Goal: Task Accomplishment & Management: Use online tool/utility

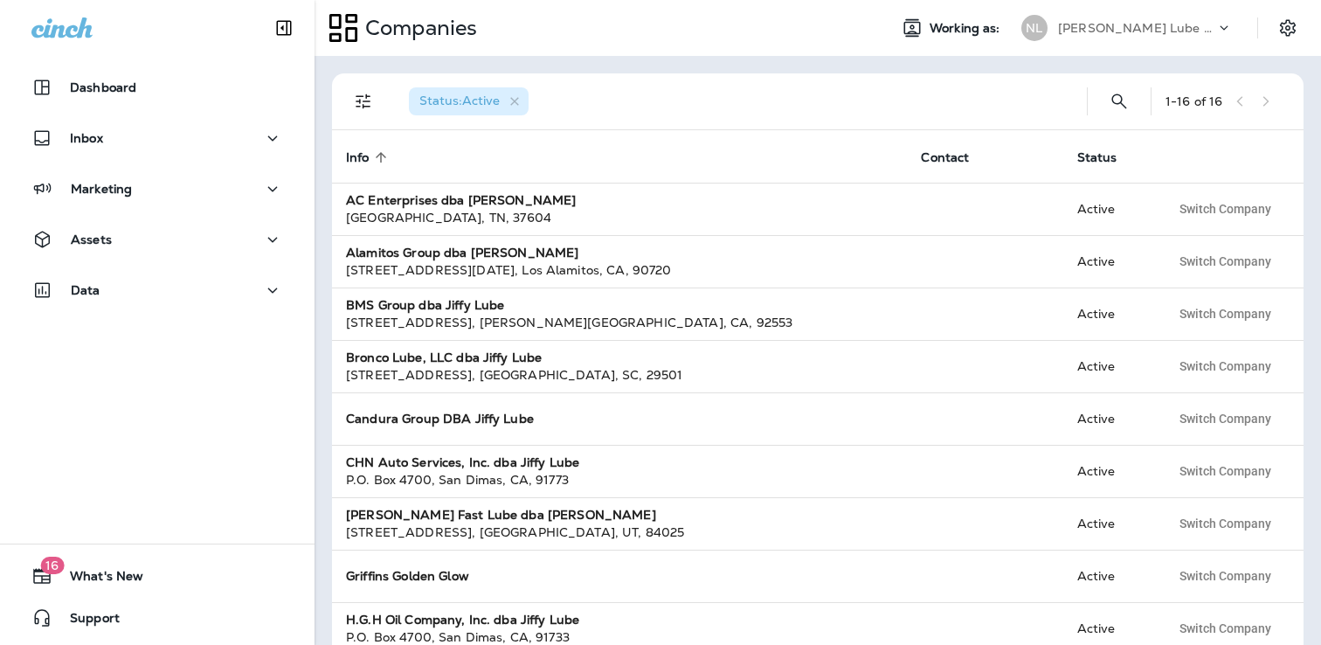
click at [1165, 13] on div "[PERSON_NAME] Lube Centers, Inc" at bounding box center [1127, 27] width 232 height 35
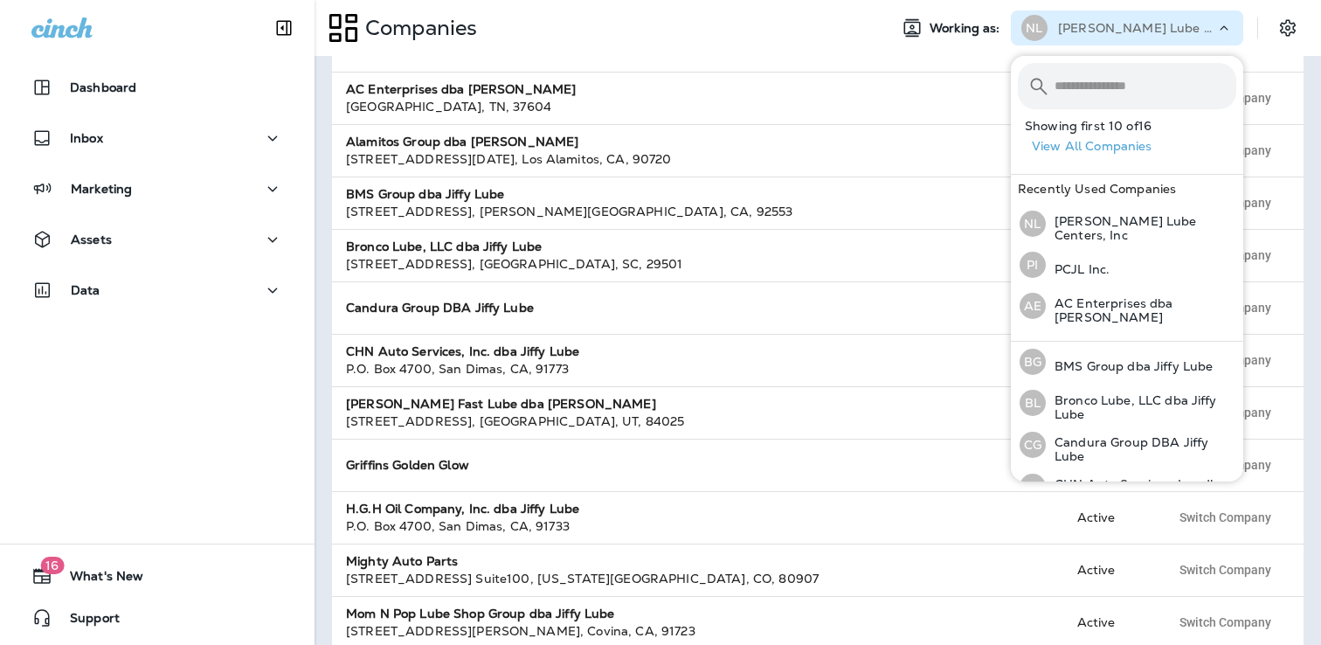
scroll to position [114, 0]
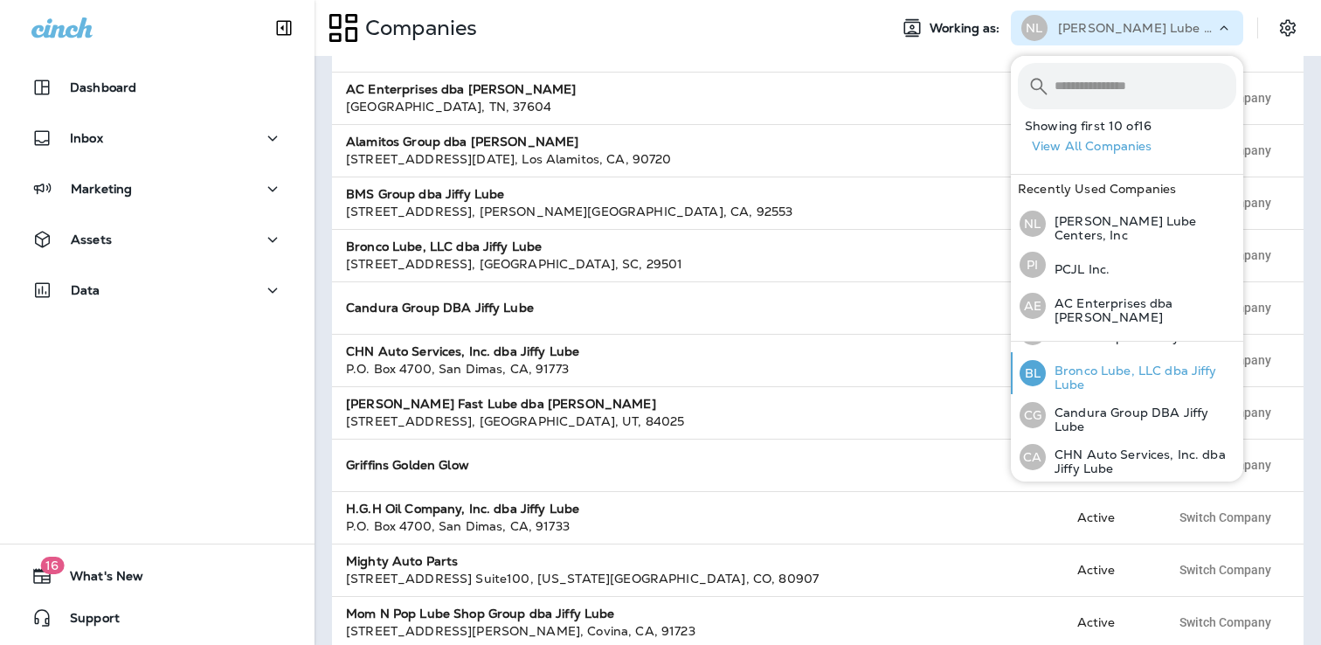
click at [1121, 363] on p "Bronco Lube, LLC dba Jiffy Lube" at bounding box center [1141, 377] width 190 height 28
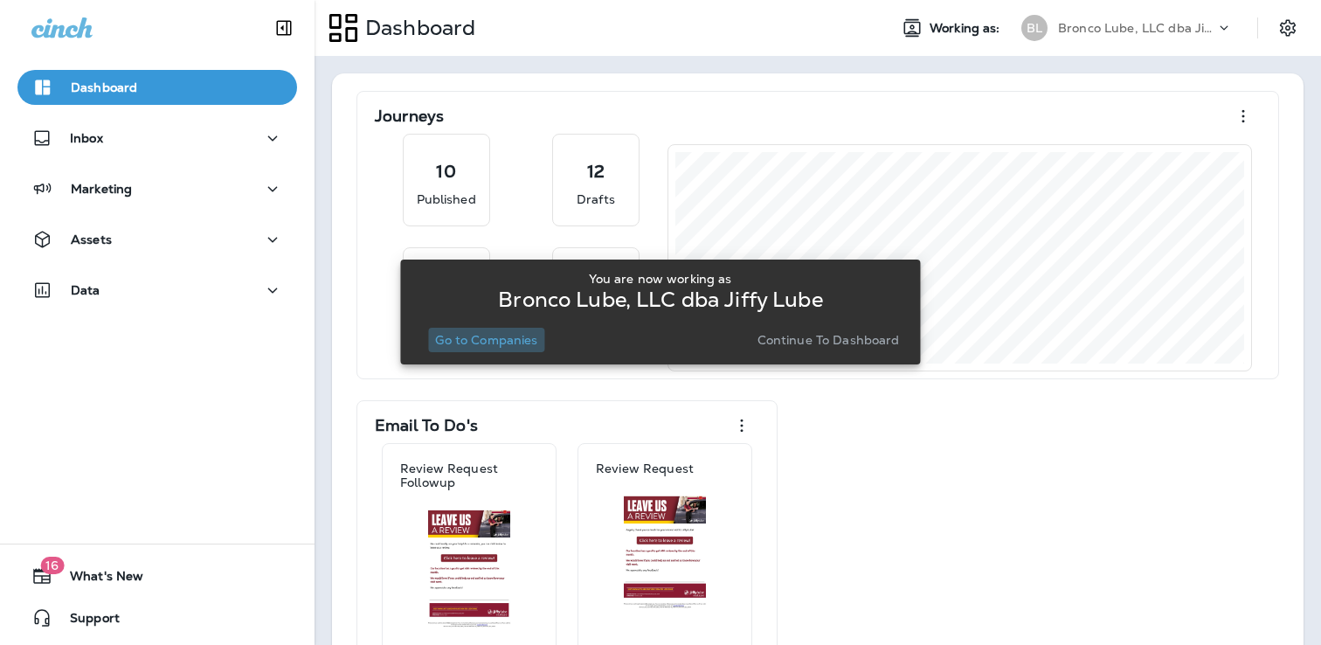
click at [512, 338] on p "Go to Companies" at bounding box center [486, 340] width 102 height 14
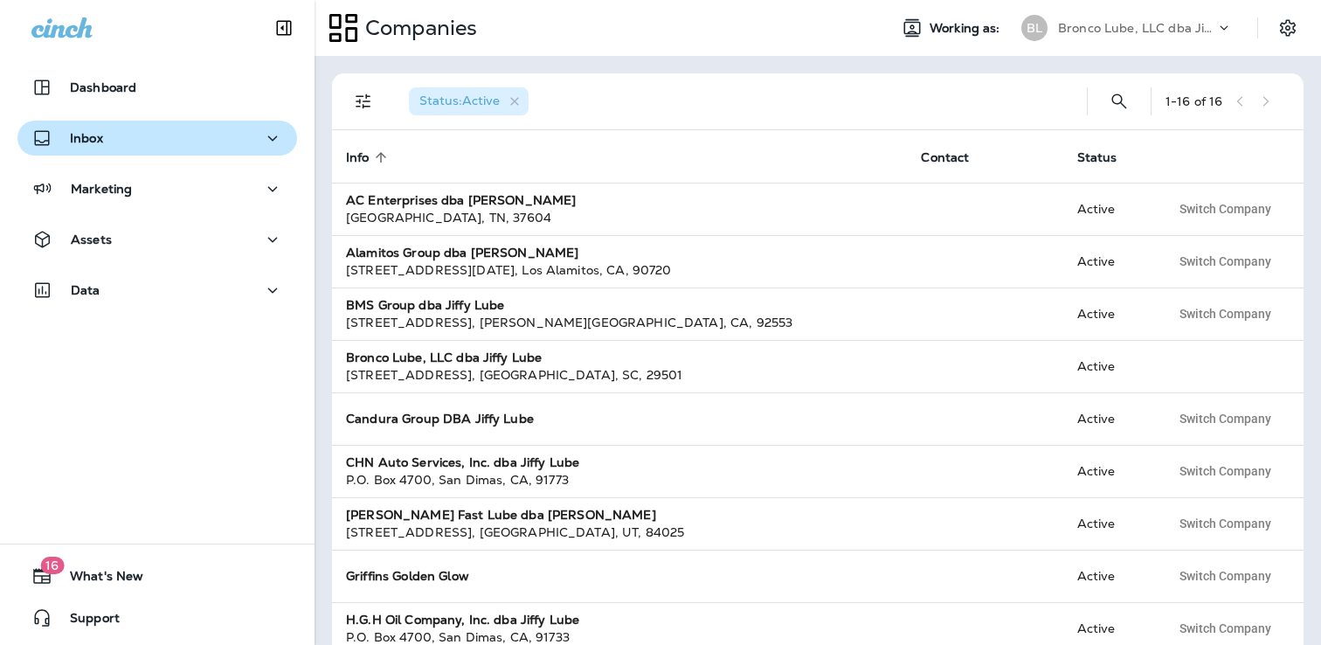
click at [126, 134] on div "Inbox" at bounding box center [157, 139] width 252 height 22
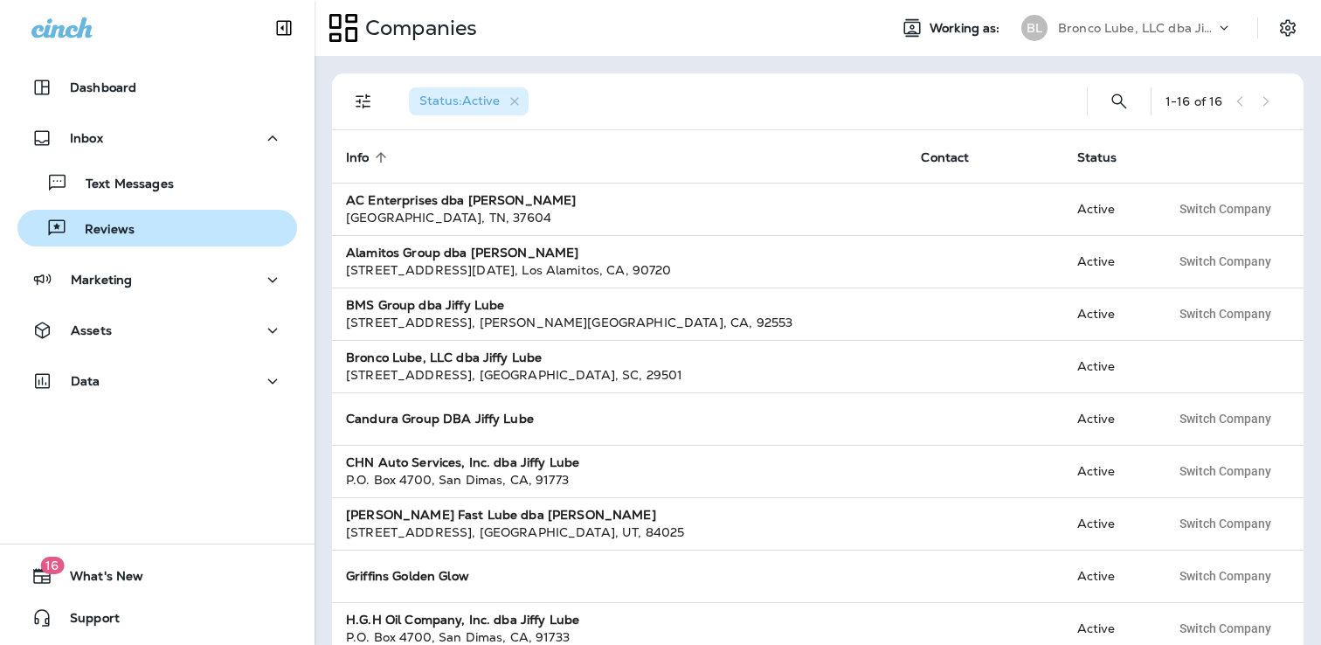
click at [121, 224] on p "Reviews" at bounding box center [100, 230] width 67 height 17
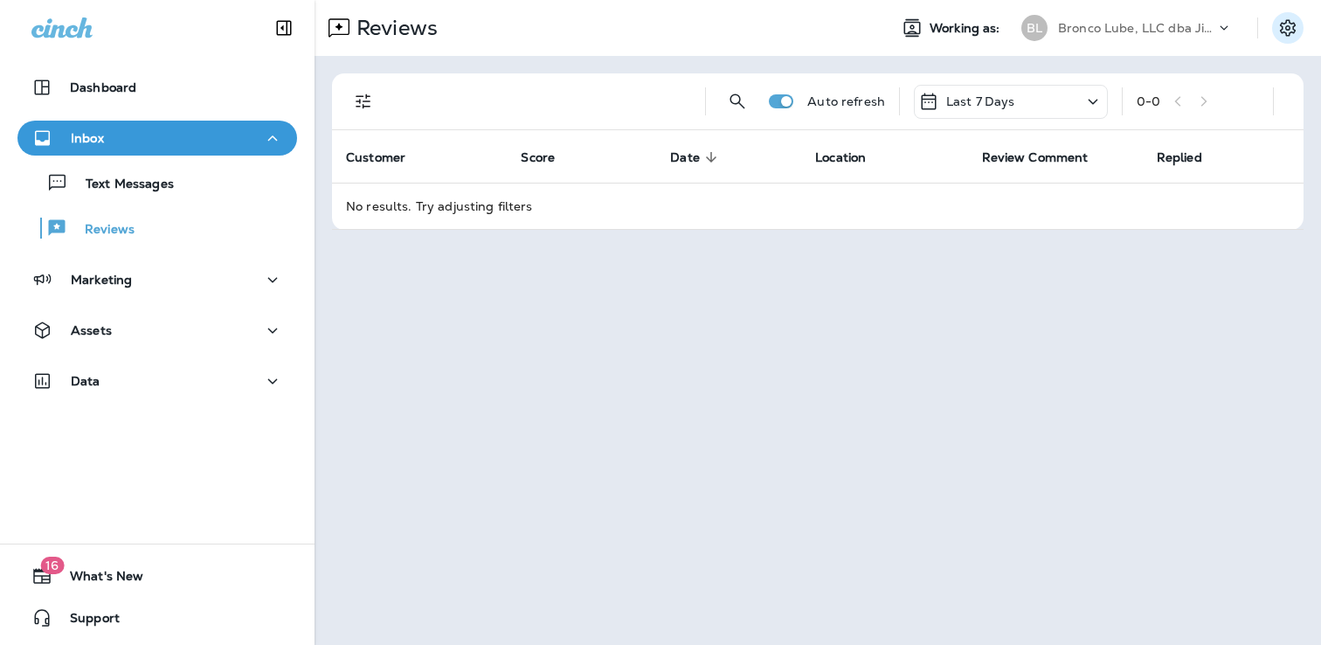
click at [1282, 37] on icon "Settings" at bounding box center [1287, 27] width 21 height 21
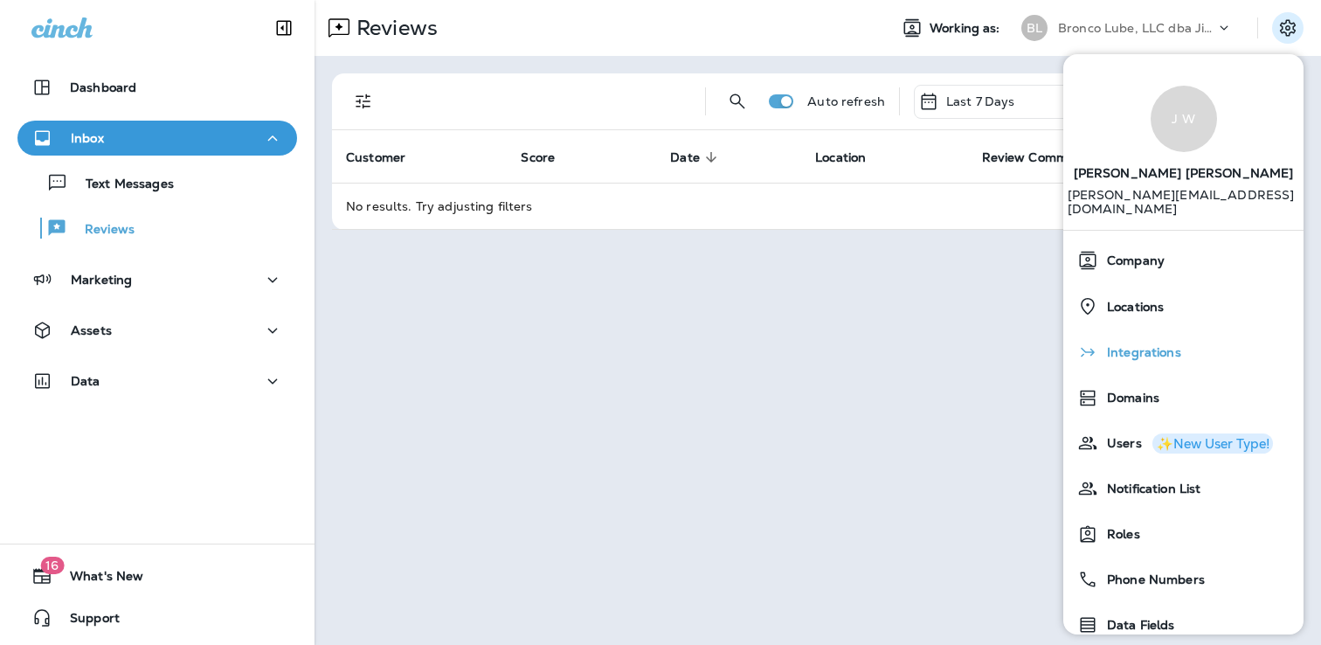
click at [1137, 345] on span "Integrations" at bounding box center [1139, 352] width 83 height 15
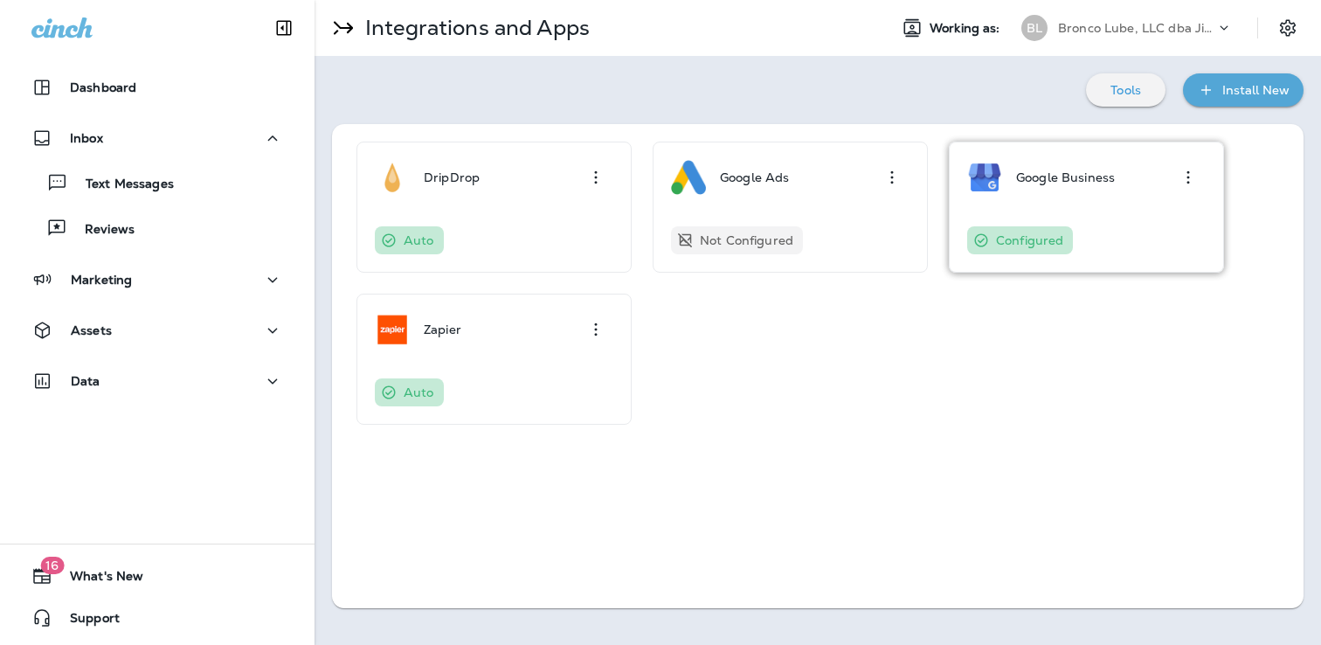
click at [1096, 190] on div "Google Business" at bounding box center [1065, 177] width 99 height 35
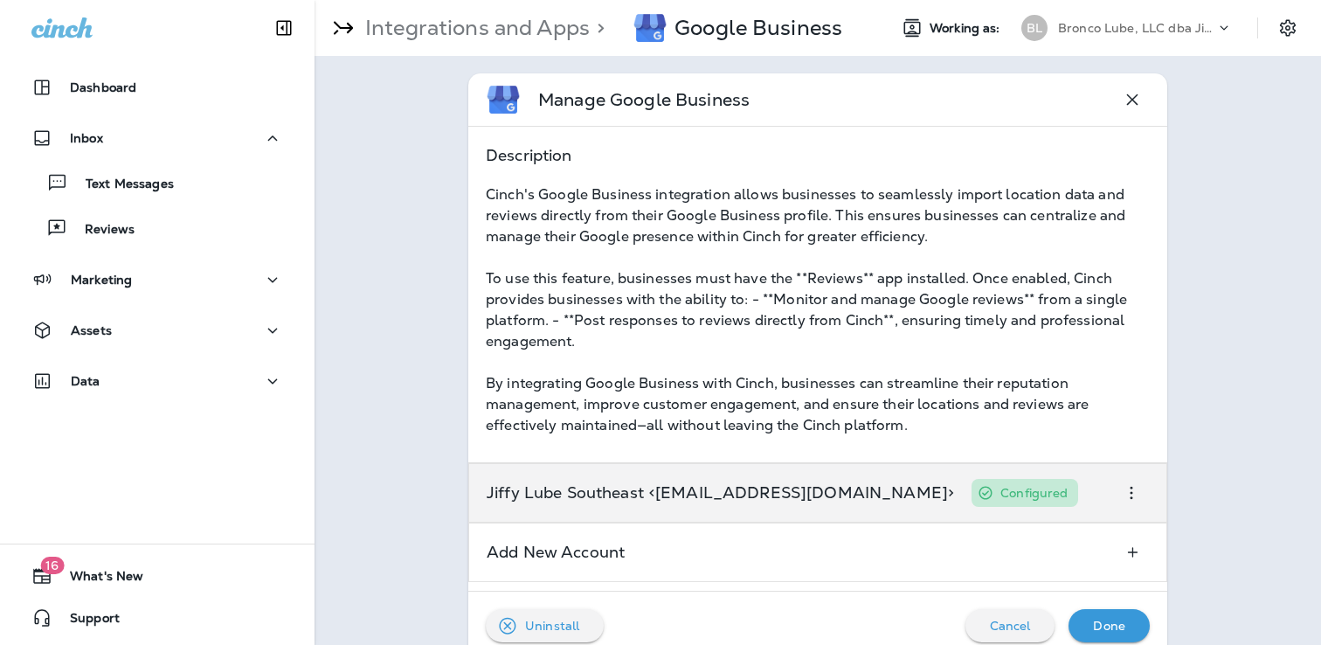
click at [647, 493] on p "Jiffy Lube Southeast <[EMAIL_ADDRESS][DOMAIN_NAME]>" at bounding box center [720, 493] width 467 height 14
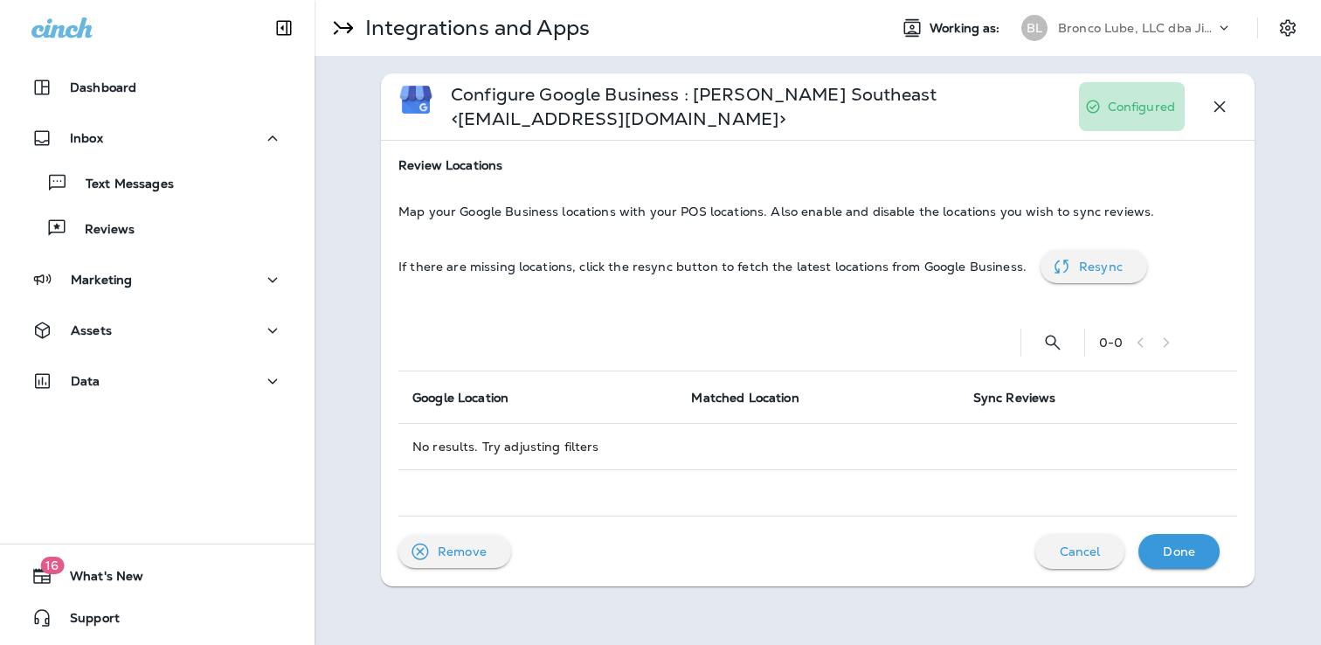
click at [1088, 274] on div "Resync" at bounding box center [1106, 266] width 54 height 23
click at [1086, 267] on p "Resync" at bounding box center [1101, 266] width 44 height 14
